Goal: Task Accomplishment & Management: Manage account settings

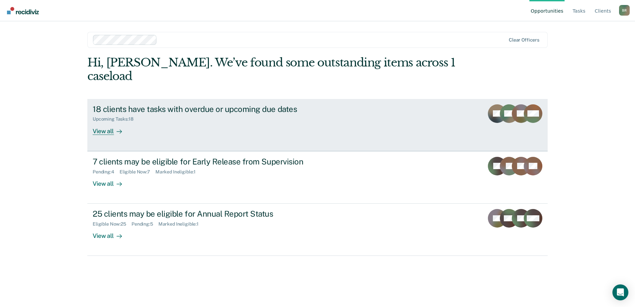
click at [216, 114] on div "Upcoming Tasks : 18" at bounding box center [209, 118] width 233 height 8
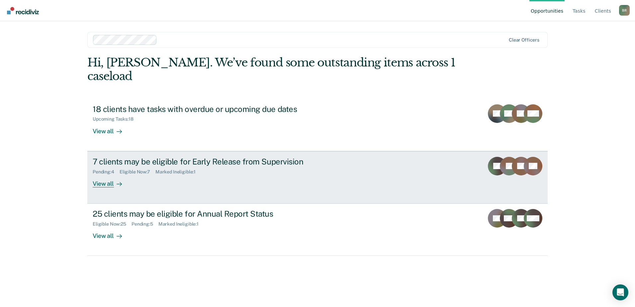
click at [129, 157] on div "7 clients may be eligible for Early Release from Supervision" at bounding box center [209, 162] width 233 height 10
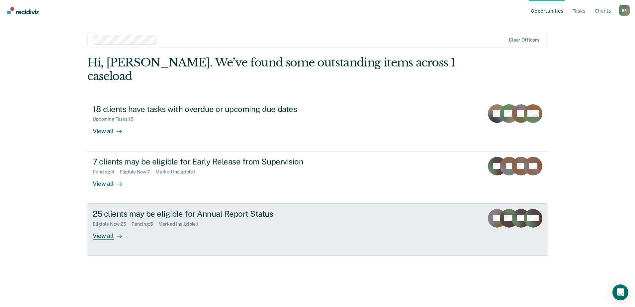
click at [136, 209] on div "25 clients may be eligible for Annual Report Status" at bounding box center [209, 214] width 233 height 10
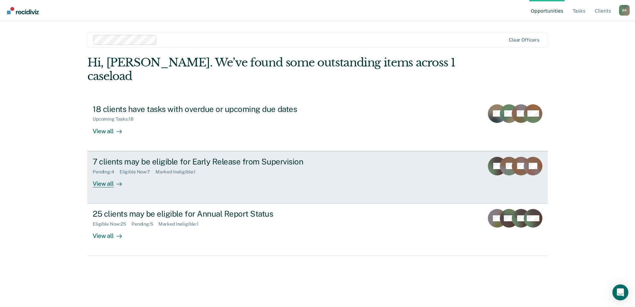
click at [153, 166] on div "7 clients may be eligible for Early Release from Supervision Pending : 4 Eligib…" at bounding box center [217, 172] width 249 height 31
